Goal: Task Accomplishment & Management: Complete application form

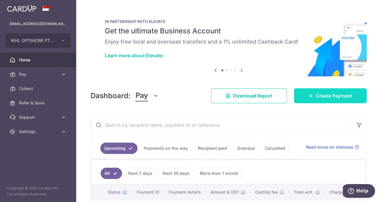
click at [333, 94] on span "Create Payment" at bounding box center [334, 95] width 36 height 7
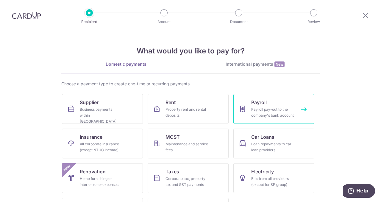
click at [263, 109] on div "Payroll pay-out to the company's bank account" at bounding box center [272, 112] width 43 height 12
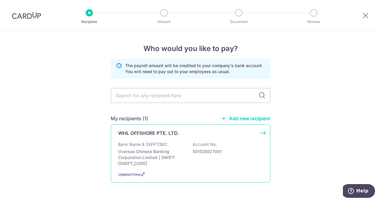
click at [137, 155] on p "Oversea Chinese Banking Corporation Limited | SWIFT: OCBCSGSGXXX" at bounding box center [151, 157] width 67 height 18
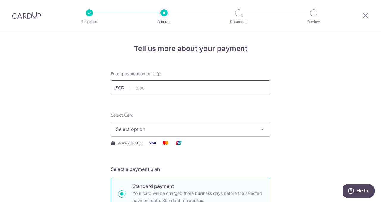
click at [176, 85] on input "text" at bounding box center [191, 87] width 160 height 15
type input "18,397.43"
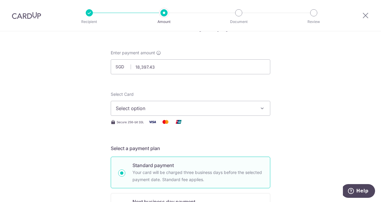
scroll to position [30, 0]
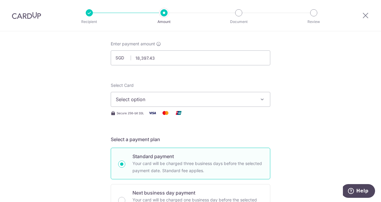
click at [261, 100] on icon "button" at bounding box center [262, 99] width 6 height 6
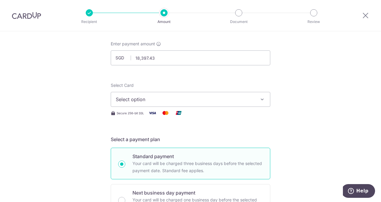
click at [261, 100] on icon "button" at bounding box center [262, 99] width 6 height 6
click at [261, 98] on icon "button" at bounding box center [262, 99] width 6 height 6
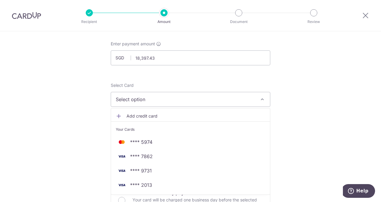
click at [261, 98] on icon "button" at bounding box center [262, 99] width 6 height 6
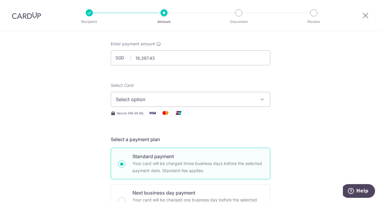
click at [261, 98] on icon "button" at bounding box center [262, 99] width 6 height 6
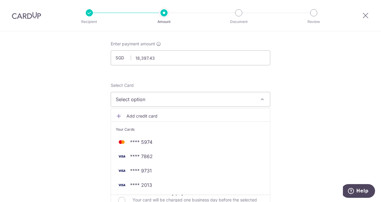
click at [261, 98] on icon "button" at bounding box center [262, 99] width 6 height 6
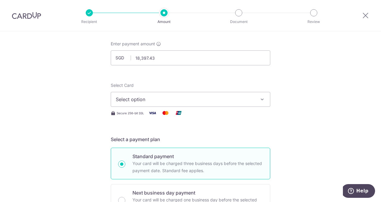
click at [261, 98] on icon "button" at bounding box center [262, 99] width 6 height 6
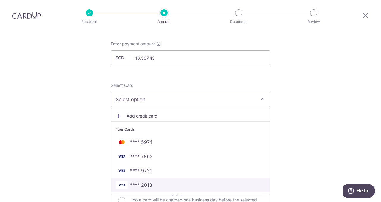
click at [142, 181] on span "**** 2013" at bounding box center [141, 184] width 22 height 7
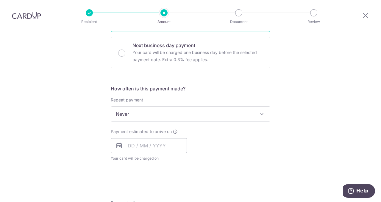
scroll to position [179, 0]
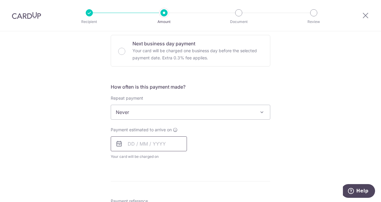
click at [149, 144] on input "text" at bounding box center [149, 143] width 76 height 15
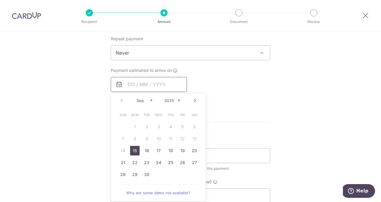
scroll to position [238, 0]
click at [135, 147] on link "15" at bounding box center [135, 150] width 10 height 10
type input "[DATE]"
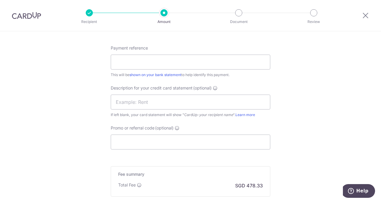
scroll to position [357, 0]
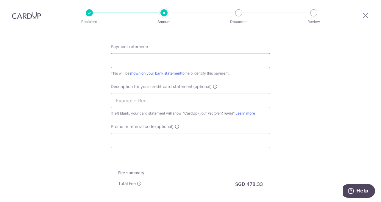
click at [188, 56] on input "Payment reference" at bounding box center [191, 60] width 160 height 15
type input "WORKERS SALARY"
type input "2024whl16"
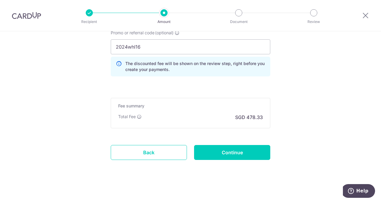
scroll to position [452, 0]
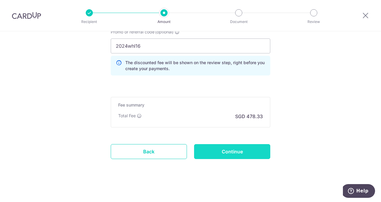
click at [228, 149] on input "Continue" at bounding box center [232, 151] width 76 height 15
type input "Create Schedule"
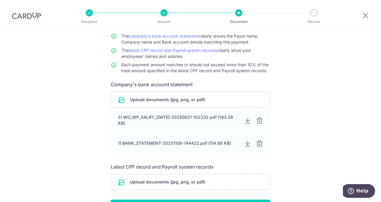
scroll to position [89, 0]
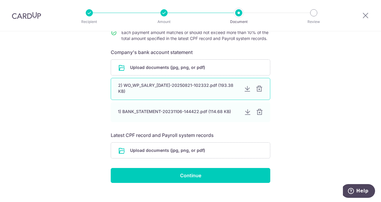
click at [258, 87] on div at bounding box center [259, 88] width 7 height 7
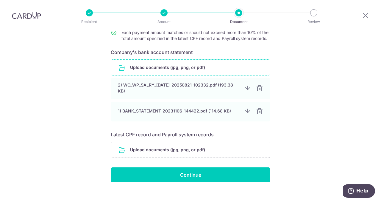
click at [258, 75] on input "file" at bounding box center [190, 67] width 159 height 15
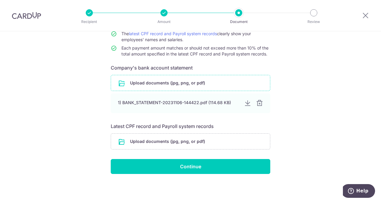
scroll to position [73, 0]
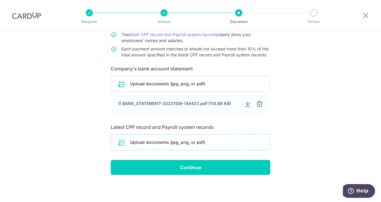
click at [205, 138] on input "file" at bounding box center [190, 141] width 159 height 15
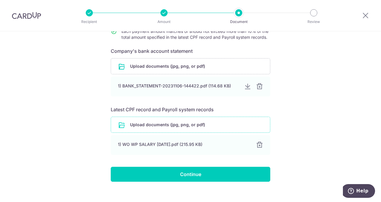
scroll to position [97, 0]
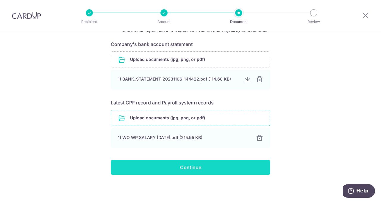
click at [188, 167] on input "Continue" at bounding box center [191, 167] width 160 height 15
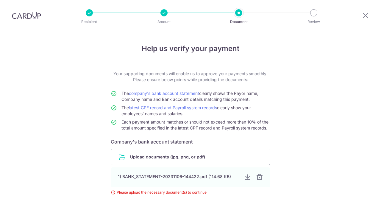
scroll to position [57, 0]
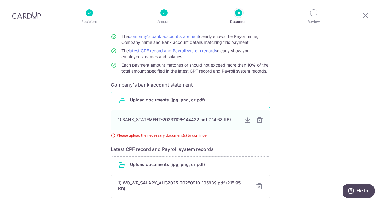
click at [156, 99] on input "file" at bounding box center [190, 99] width 159 height 15
click at [77, 25] on div "Recipient Amount Document Review" at bounding box center [201, 15] width 255 height 31
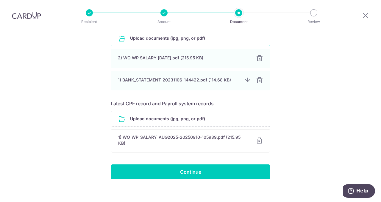
scroll to position [119, 0]
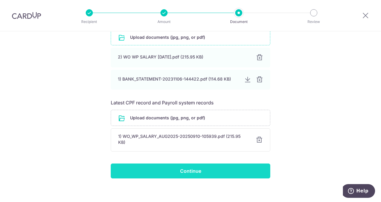
click at [190, 165] on input "Continue" at bounding box center [191, 170] width 160 height 15
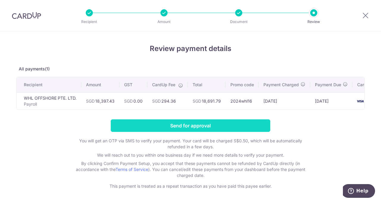
click at [193, 127] on input "Send for approval" at bounding box center [191, 125] width 160 height 13
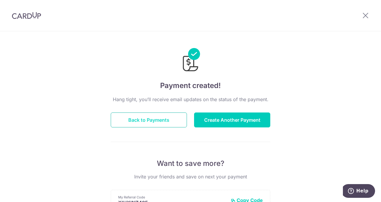
click at [136, 120] on button "Back to Payments" at bounding box center [149, 119] width 76 height 15
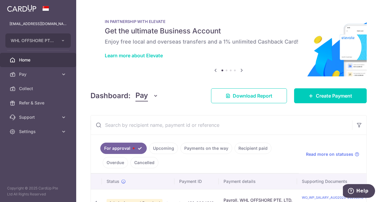
scroll to position [45, 0]
